Goal: Task Accomplishment & Management: Use online tool/utility

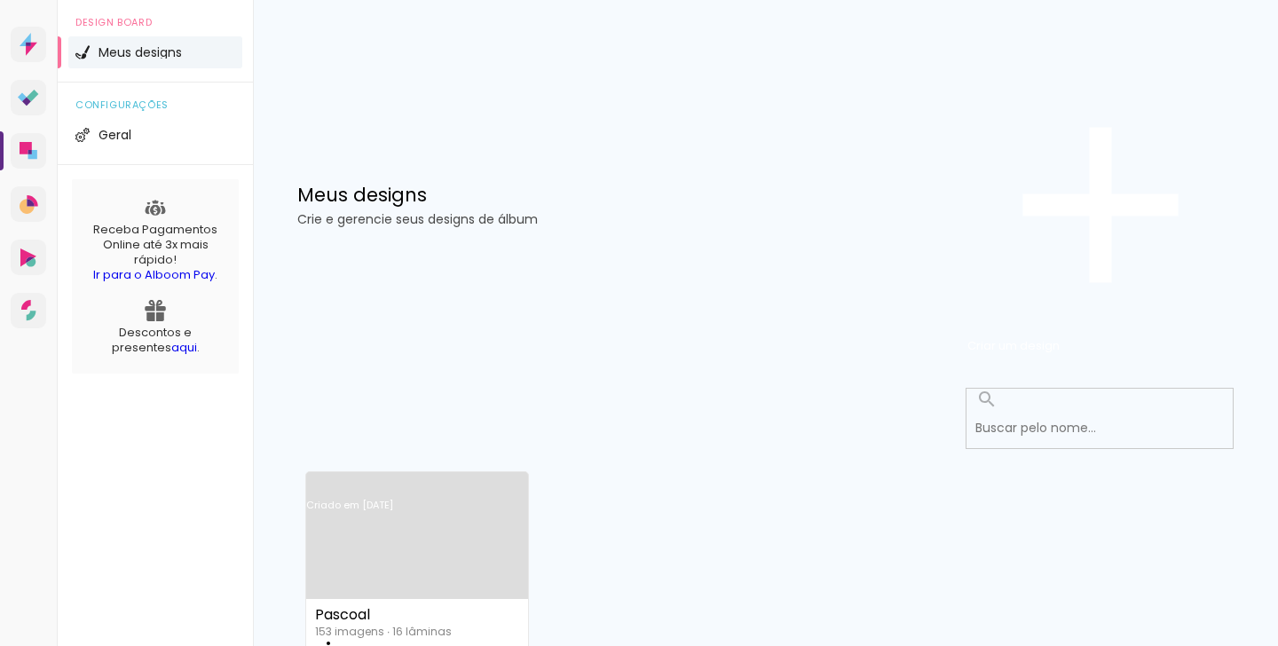
click at [469, 478] on link "Criado em 18/09/25" at bounding box center [417, 528] width 222 height 100
